Goal: Obtain resource: Download file/media

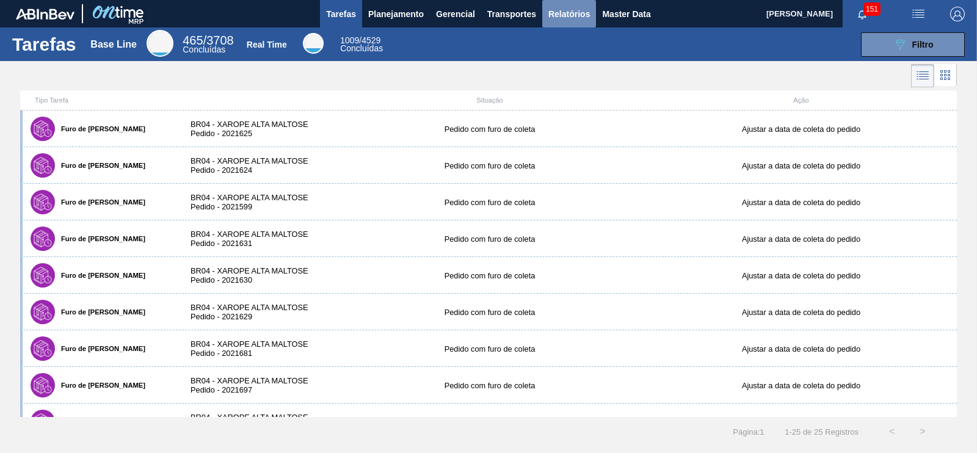
click at [566, 15] on span "Relatórios" at bounding box center [569, 14] width 42 height 15
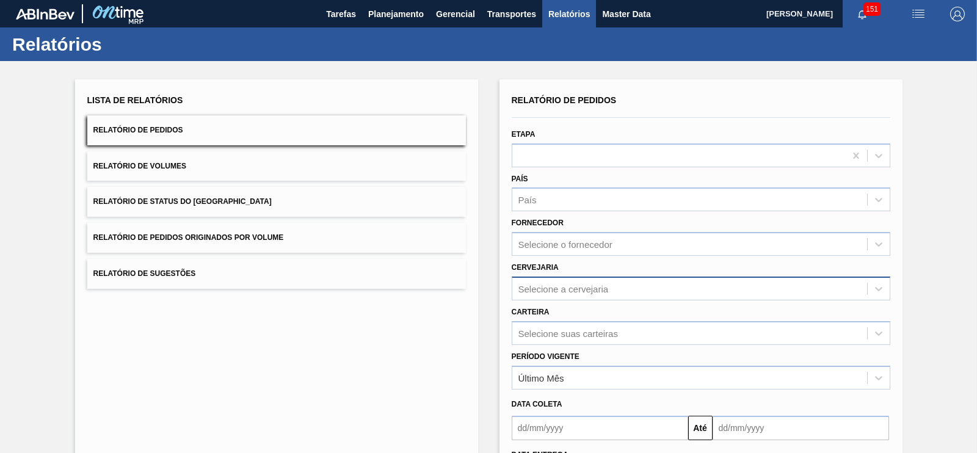
click at [548, 280] on div "Relatório de Pedidos Etapa País País Fornecedor Selecione o fornecedor Cervejar…" at bounding box center [701, 292] width 378 height 400
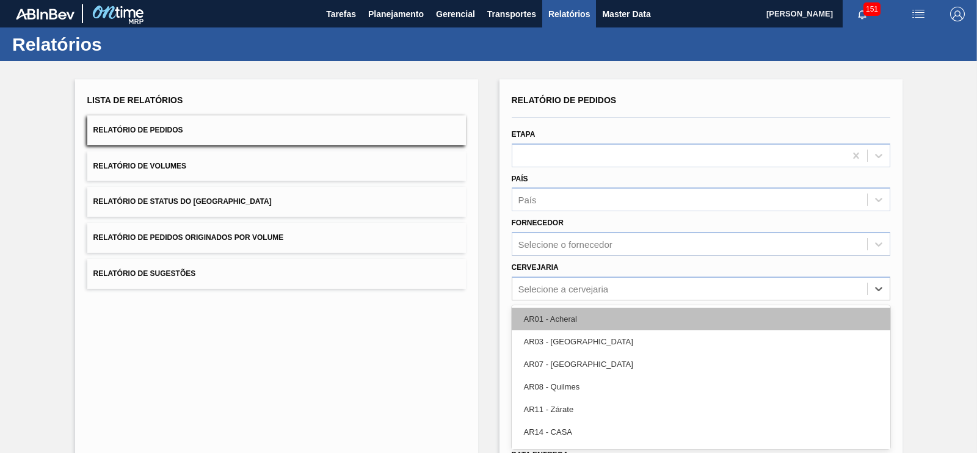
scroll to position [39, 0]
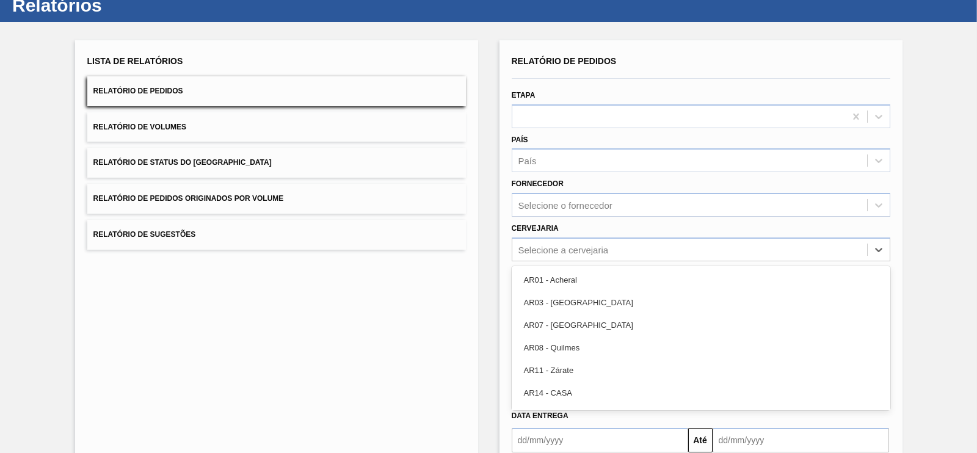
click at [916, 246] on div "Lista de Relatórios Relatório de Pedidos Relatório de Volumes Relatório de Stat…" at bounding box center [488, 274] width 977 height 504
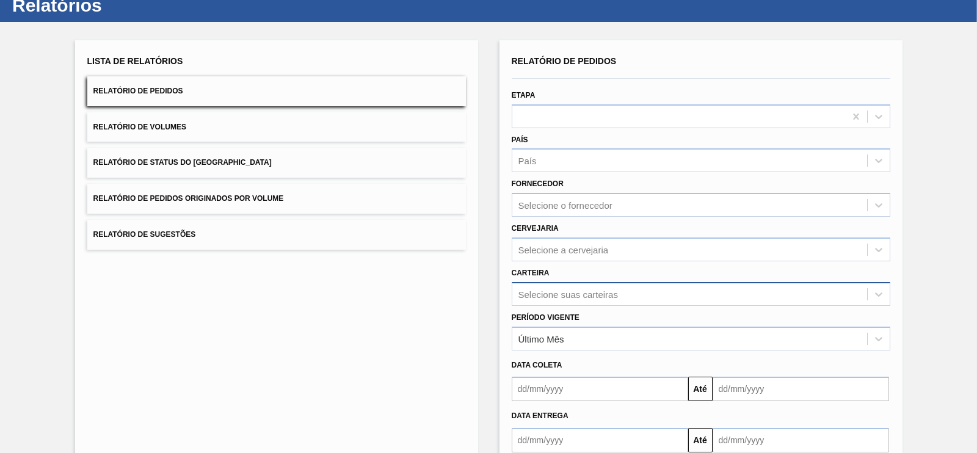
click at [628, 294] on div "Selecione suas carteiras" at bounding box center [701, 294] width 378 height 24
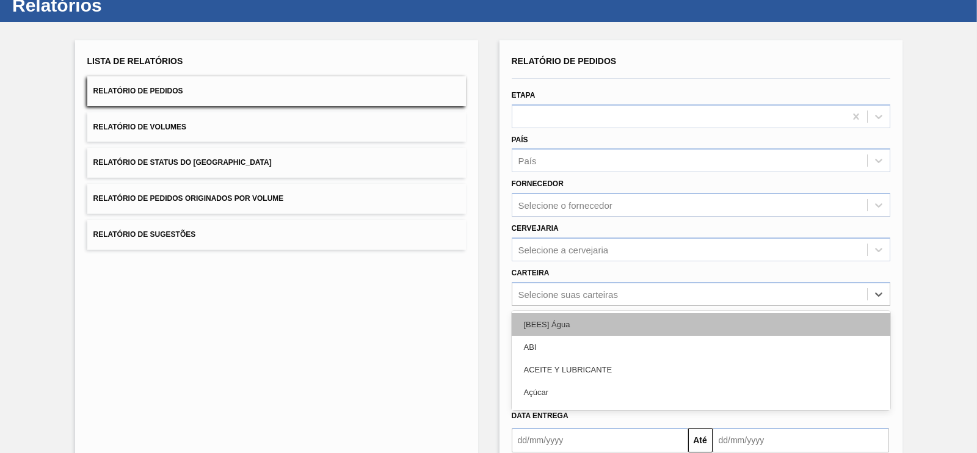
scroll to position [82, 0]
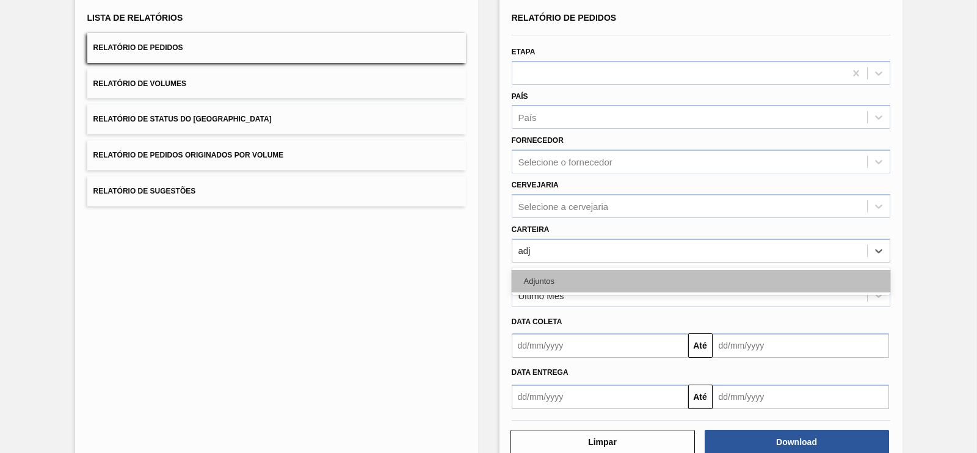
type input "adju"
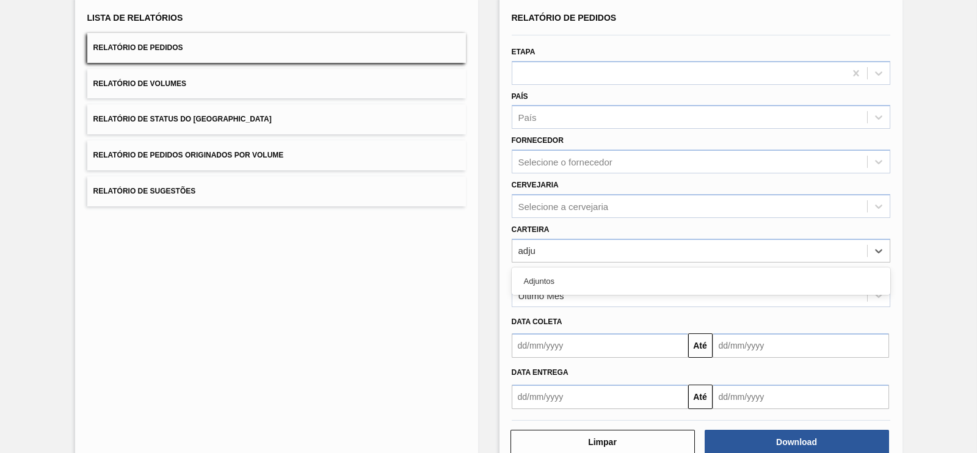
click at [551, 278] on div "Adjuntos" at bounding box center [701, 281] width 378 height 23
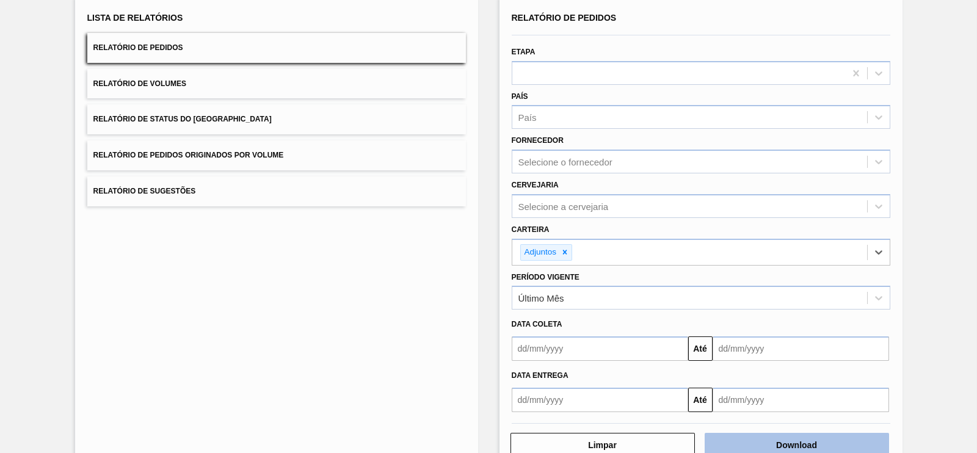
click at [808, 439] on button "Download" at bounding box center [796, 445] width 184 height 24
